Goal: Information Seeking & Learning: Learn about a topic

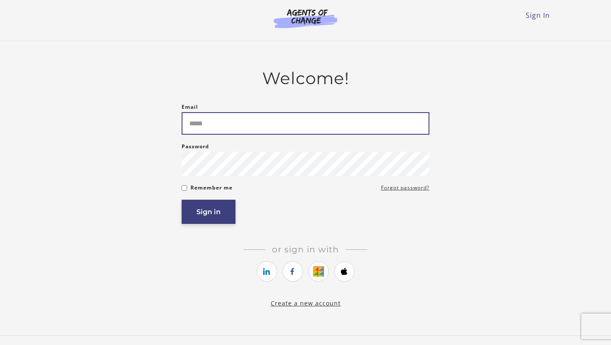
type input "**********"
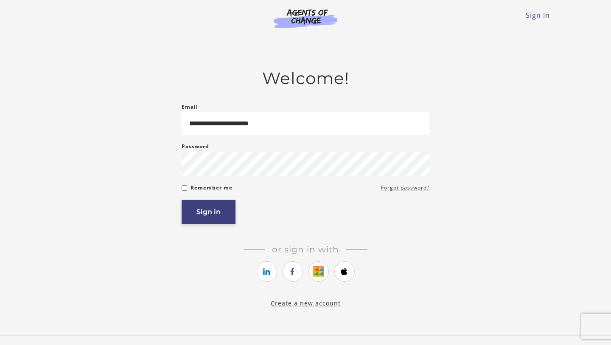
click at [225, 218] on button "Sign in" at bounding box center [209, 211] width 54 height 24
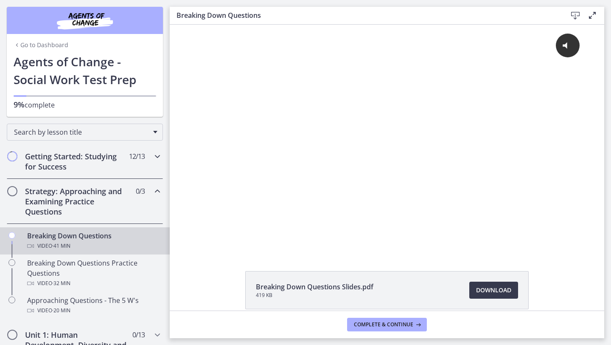
click at [156, 158] on icon "Chapters" at bounding box center [157, 156] width 10 height 10
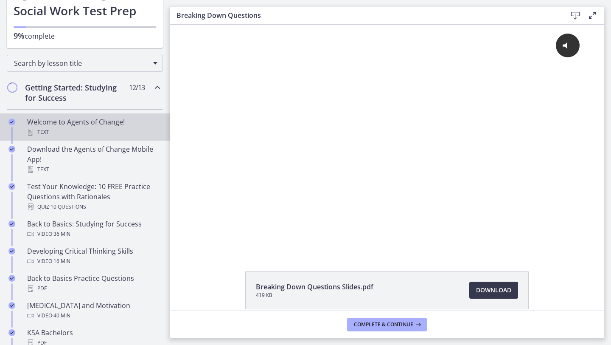
scroll to position [65, 0]
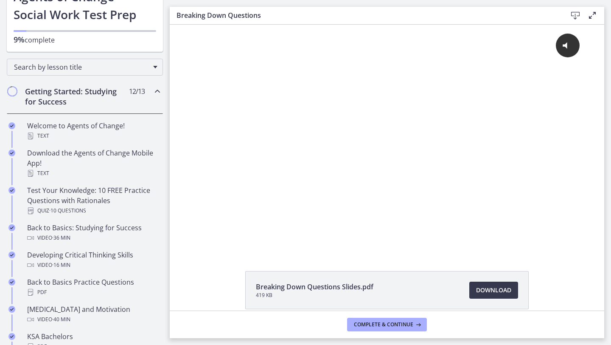
click at [156, 90] on icon "Chapters" at bounding box center [157, 91] width 10 height 10
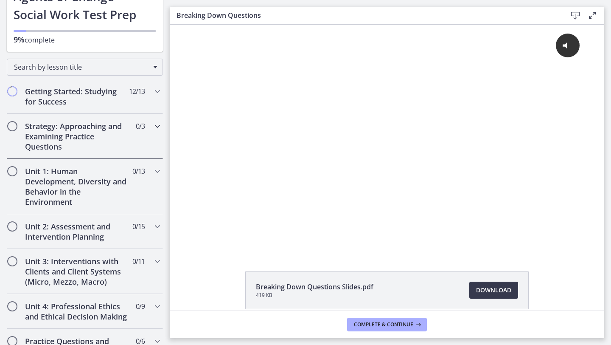
click at [109, 133] on h2 "Strategy: Approaching and Examining Practice Questions" at bounding box center [77, 136] width 104 height 31
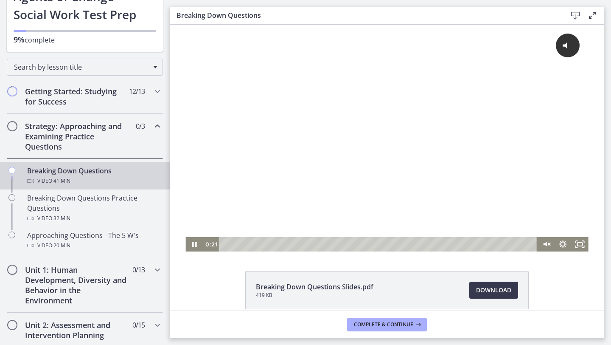
scroll to position [17, 0]
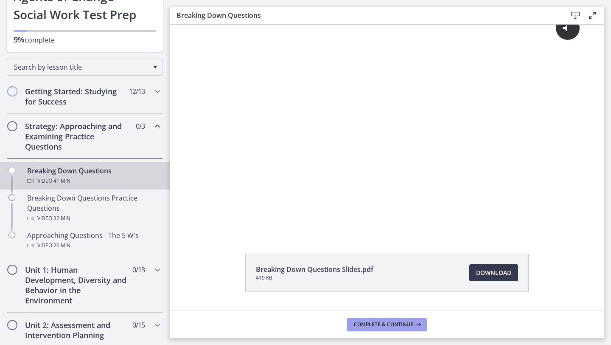
click at [377, 327] on span "Complete & continue" at bounding box center [383, 324] width 59 height 7
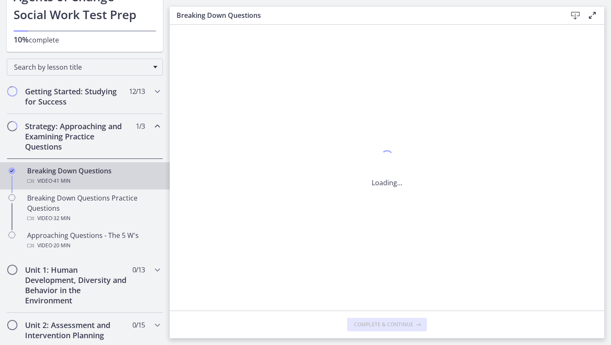
scroll to position [0, 0]
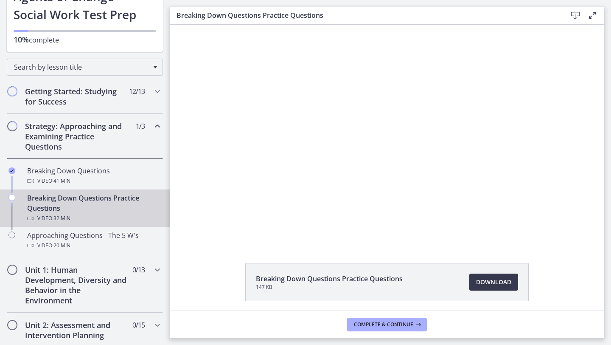
click at [563, 263] on div "Breaking Down Questions Practice Questions 147 KB Download Opens in a new window" at bounding box center [387, 302] width 435 height 79
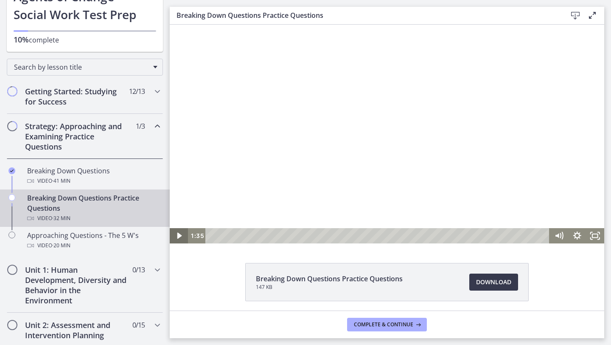
click at [180, 235] on icon "Play Video" at bounding box center [179, 236] width 5 height 6
click at [180, 235] on icon "Pause" at bounding box center [179, 235] width 6 height 7
click at [178, 235] on icon "Pause" at bounding box center [179, 235] width 6 height 7
click at [170, 228] on button "Play Video" at bounding box center [179, 235] width 18 height 15
click at [170, 228] on button "Pause" at bounding box center [179, 235] width 18 height 15
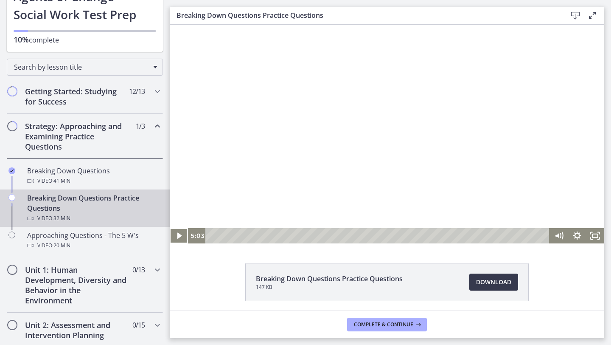
click at [170, 228] on button "Play Video" at bounding box center [179, 235] width 18 height 15
click at [256, 160] on div at bounding box center [387, 134] width 435 height 219
click at [176, 237] on icon "Pause" at bounding box center [179, 235] width 22 height 18
click at [170, 228] on button "Play Video" at bounding box center [179, 235] width 18 height 15
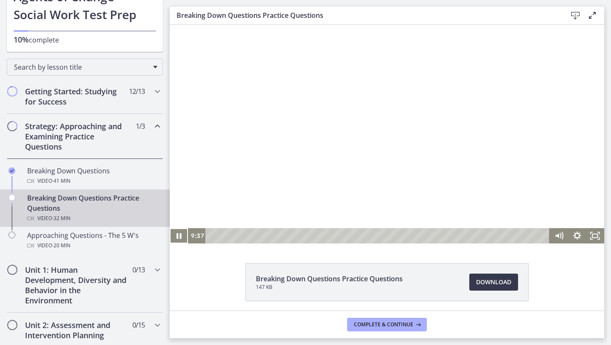
click at [170, 228] on button "Pause" at bounding box center [179, 235] width 18 height 15
click at [170, 228] on button "Play Video" at bounding box center [179, 235] width 18 height 15
click at [170, 228] on button "Pause" at bounding box center [179, 235] width 18 height 15
click at [170, 228] on button "Play Video" at bounding box center [179, 235] width 18 height 15
click at [170, 228] on button "Pause" at bounding box center [179, 235] width 18 height 15
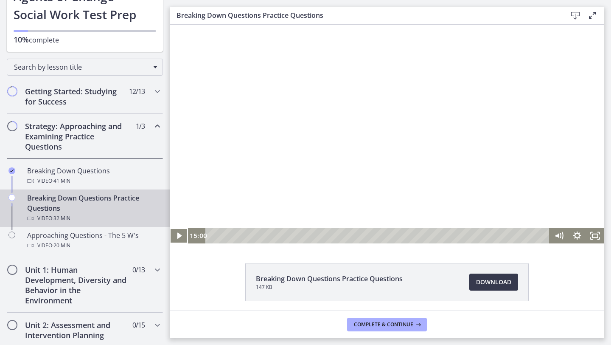
click at [170, 228] on button "Play Video" at bounding box center [179, 235] width 18 height 15
click at [170, 228] on button "Pause" at bounding box center [179, 235] width 18 height 15
click at [170, 228] on button "Play Video" at bounding box center [179, 235] width 18 height 15
click at [595, 234] on icon "Fullscreen" at bounding box center [595, 235] width 18 height 15
click at [593, 238] on icon "Fullscreen" at bounding box center [595, 235] width 18 height 15
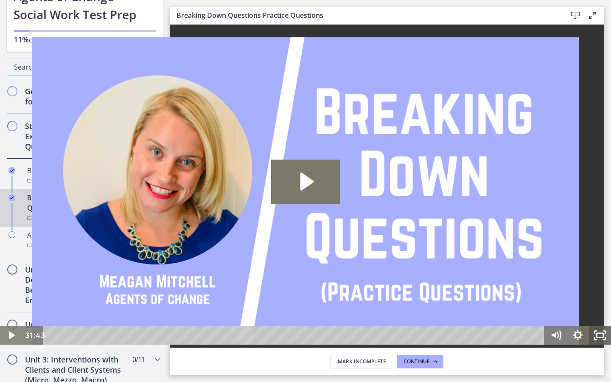
click at [594, 335] on icon "Fullscreen" at bounding box center [600, 335] width 22 height 19
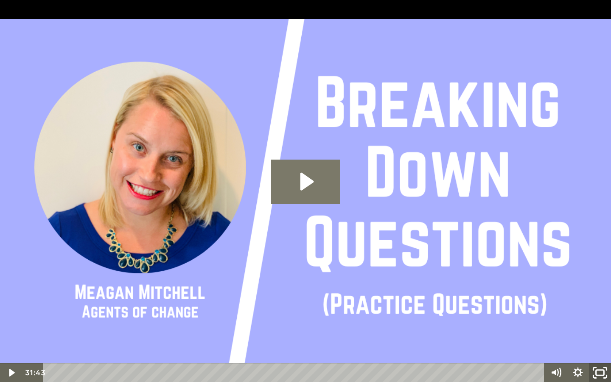
click at [601, 344] on rect "Unfullscreen" at bounding box center [600, 372] width 8 height 5
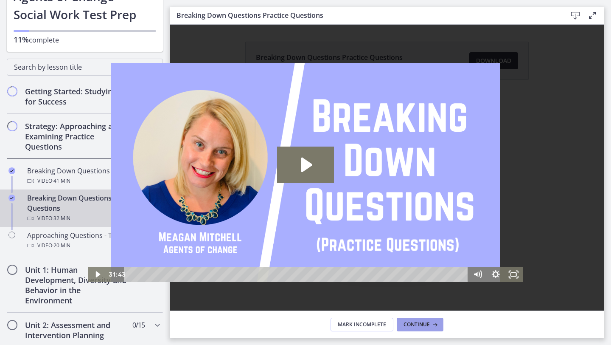
click at [417, 321] on span "Continue" at bounding box center [417, 324] width 26 height 7
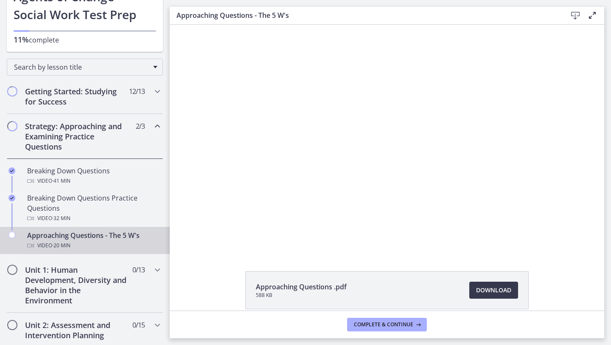
click at [592, 18] on icon at bounding box center [592, 15] width 10 height 10
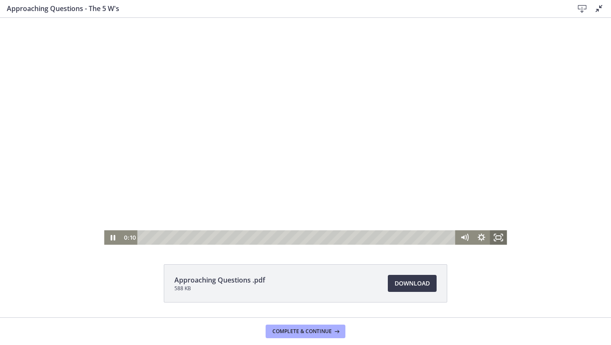
click at [499, 238] on icon "Fullscreen" at bounding box center [498, 237] width 17 height 14
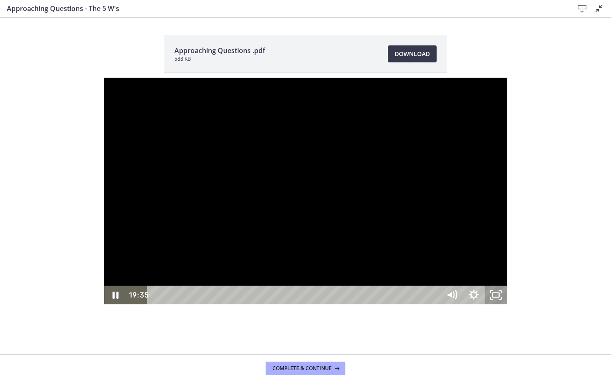
click at [500, 297] on rect "Unfullscreen" at bounding box center [496, 295] width 7 height 4
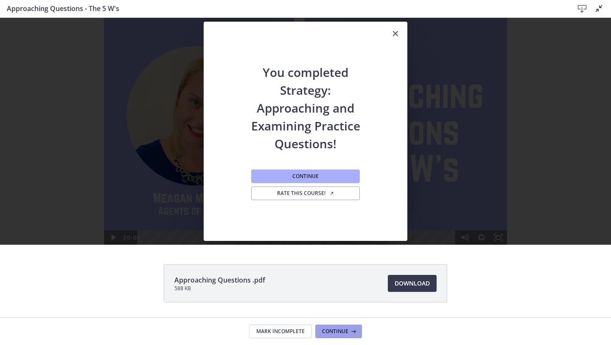
click at [330, 330] on span "Continue" at bounding box center [335, 331] width 26 height 7
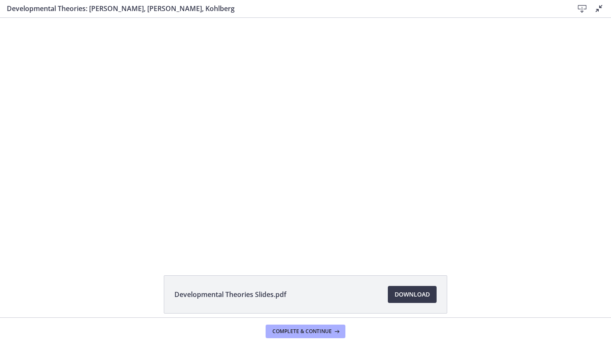
click at [599, 9] on icon at bounding box center [599, 8] width 10 height 10
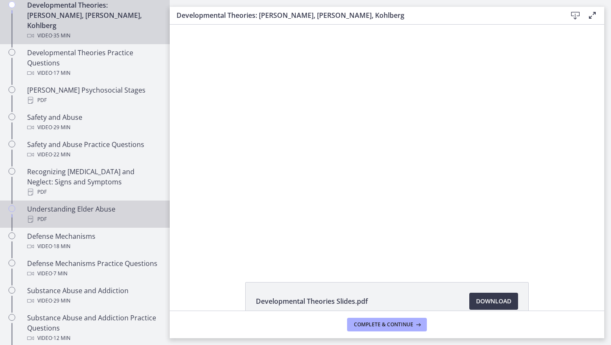
scroll to position [258, 0]
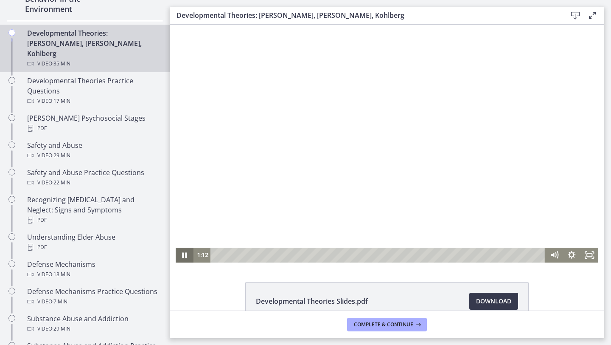
click at [186, 256] on icon "Pause" at bounding box center [185, 255] width 5 height 6
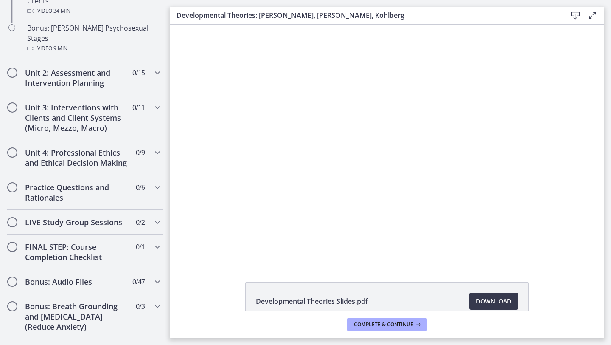
scroll to position [649, 0]
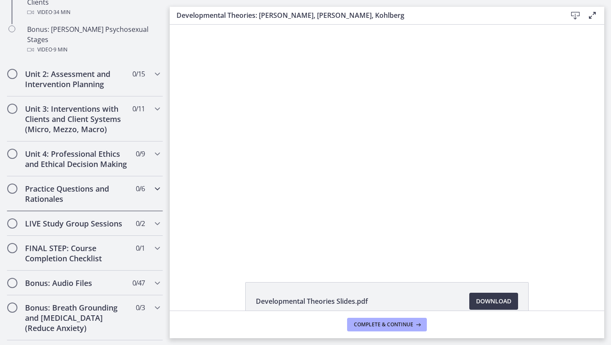
click at [145, 176] on div "Practice Questions and Rationales 0 / 6 Completed" at bounding box center [85, 193] width 156 height 35
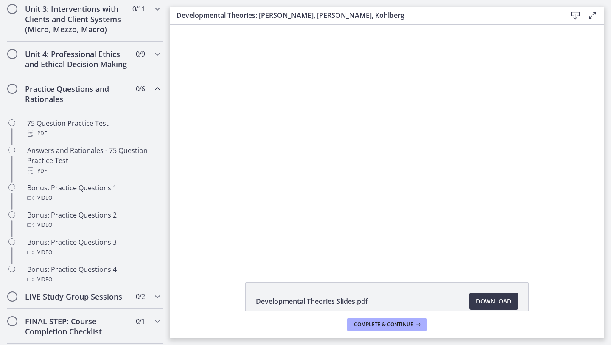
scroll to position [317, 0]
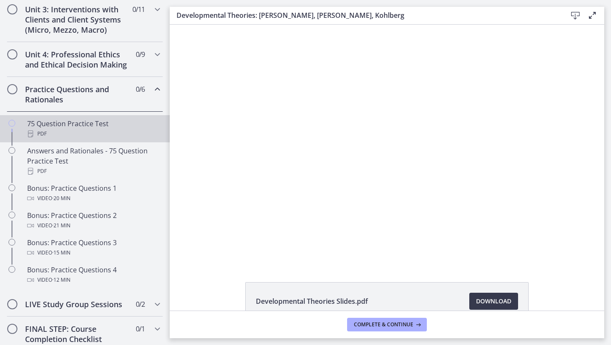
click at [145, 132] on div "PDF" at bounding box center [93, 134] width 132 height 10
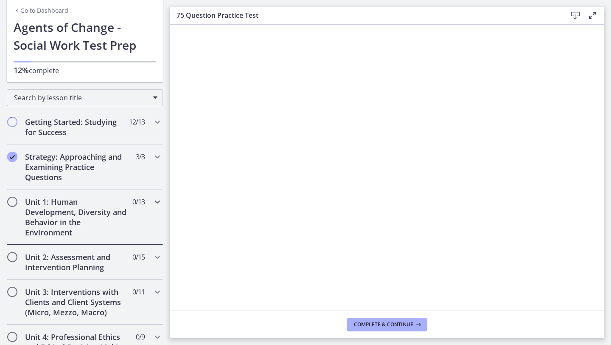
scroll to position [35, 0]
click at [94, 214] on h2 "Unit 1: Human Development, Diversity and Behavior in the Environment" at bounding box center [77, 216] width 104 height 41
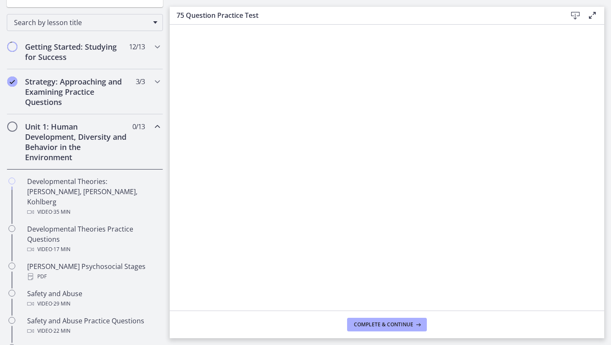
scroll to position [110, 0]
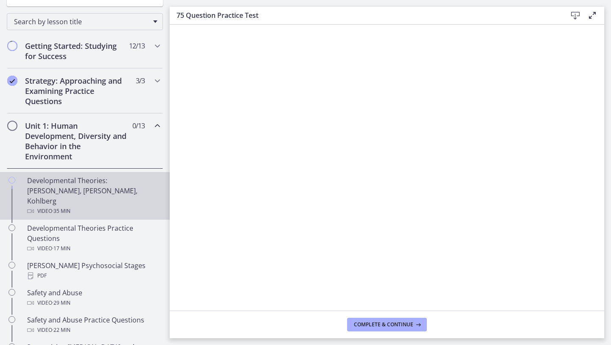
click at [118, 206] on div "Video · 35 min" at bounding box center [93, 211] width 132 height 10
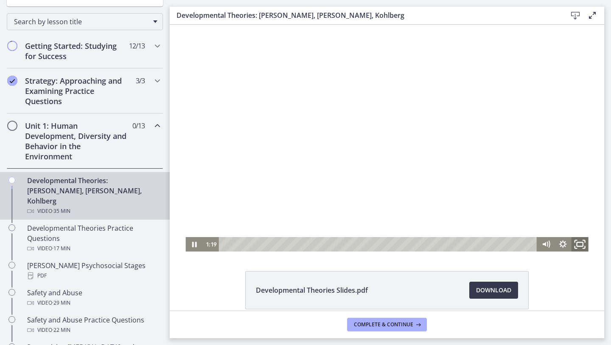
click at [579, 244] on icon "Fullscreen" at bounding box center [580, 244] width 20 height 17
